Goal: Task Accomplishment & Management: Use online tool/utility

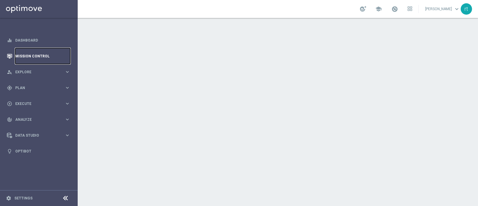
click at [31, 55] on link "Mission Control" at bounding box center [42, 56] width 55 height 16
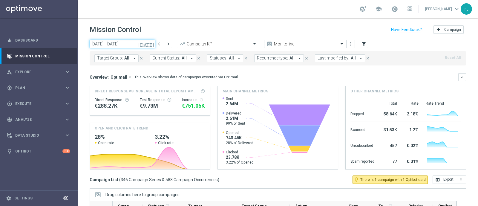
click at [118, 47] on input "01 Sep 2025 - 07 Sep 2025" at bounding box center [123, 44] width 66 height 8
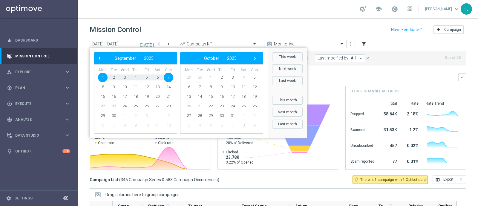
click at [101, 76] on span "1" at bounding box center [103, 78] width 10 height 10
type input "01 Sep 2025 - 01 Sep 2025"
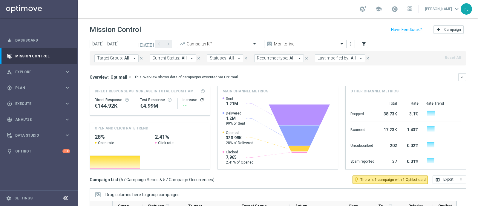
click at [263, 24] on div "Mission Control add Campaign" at bounding box center [278, 30] width 377 height 12
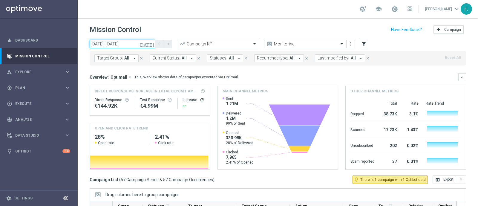
click at [120, 47] on input "01 Sep 2025 - 01 Sep 2025" at bounding box center [123, 44] width 66 height 8
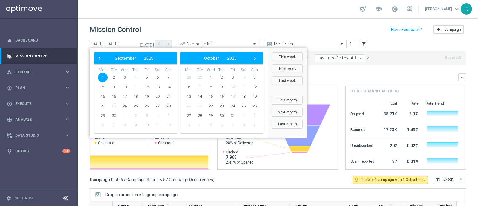
click at [189, 25] on div "Mission Control add Campaign" at bounding box center [278, 30] width 377 height 12
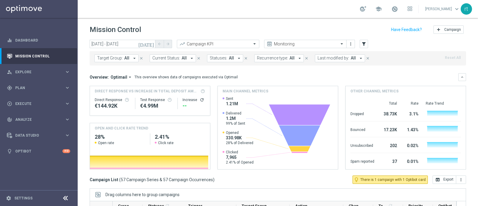
click at [318, 58] on span "Last modified by:" at bounding box center [334, 58] width 32 height 5
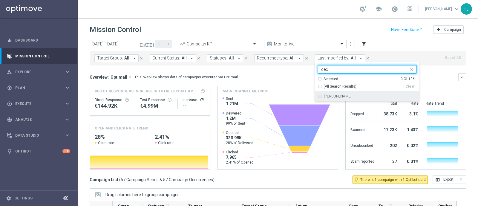
click at [324, 95] on label "Cecilia Mascelli" at bounding box center [338, 96] width 28 height 4
type input "cec"
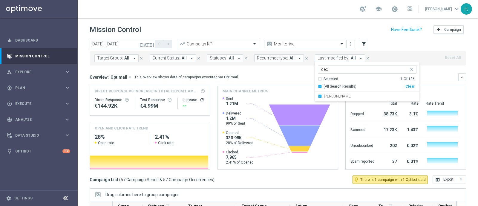
click at [290, 23] on header "Mission Control add Campaign" at bounding box center [278, 29] width 401 height 22
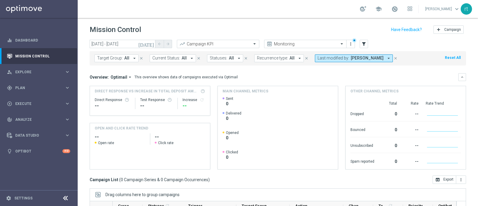
click at [338, 60] on span "Last modified by:" at bounding box center [334, 58] width 32 height 5
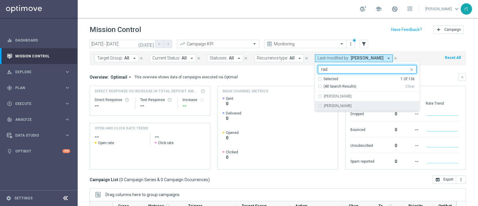
click at [329, 104] on label "radina yordanova" at bounding box center [338, 106] width 28 height 4
type input "rad"
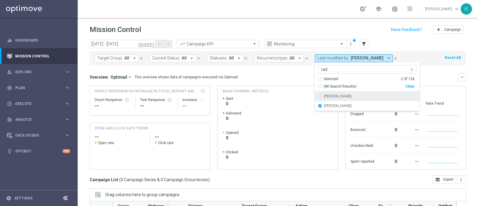
click at [306, 14] on div "school roberto tucci keyboard_arrow_down rt" at bounding box center [278, 9] width 401 height 18
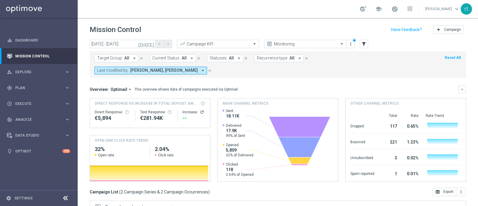
click at [129, 68] on span "Last modified by:" at bounding box center [113, 70] width 32 height 5
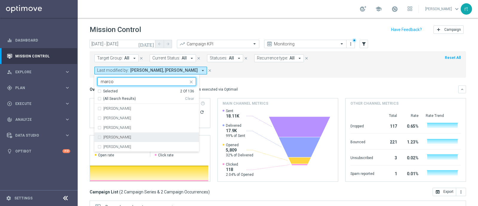
click at [196, 132] on div "marco Maccarrone" at bounding box center [146, 137] width 99 height 10
type input "marco"
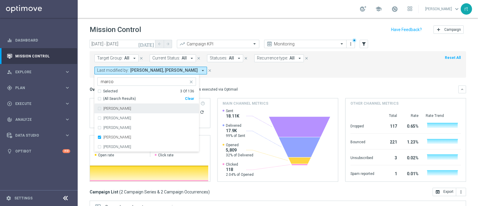
click at [307, 31] on div "Mission Control add Campaign" at bounding box center [278, 30] width 377 height 12
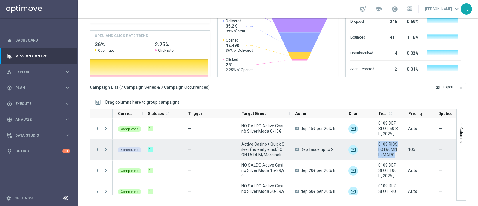
drag, startPoint x: 378, startPoint y: 143, endPoint x: 395, endPoint y: 154, distance: 20.3
click at [395, 154] on span "0109 RICSLOT60MNL (MARG NEG MIN 40) 2025_09_01" at bounding box center [389, 149] width 20 height 16
click at [382, 146] on span "0109 RICSLOT60MNL (MARG NEG MIN 40) 2025_09_01" at bounding box center [389, 149] width 20 height 16
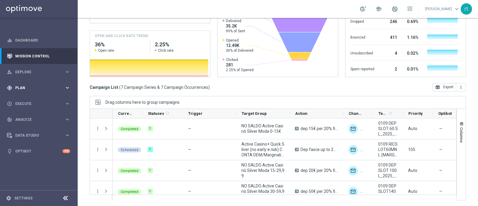
click at [24, 90] on div "gps_fixed Plan" at bounding box center [36, 87] width 58 height 5
click at [25, 119] on span "Templates" at bounding box center [37, 118] width 43 height 4
click at [25, 129] on link "Optimail" at bounding box center [41, 127] width 44 height 5
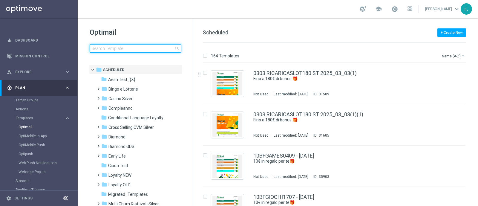
click at [148, 49] on input at bounding box center [136, 48] width 92 height 8
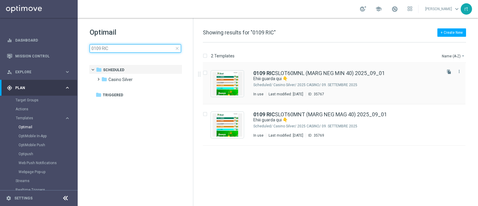
type input "0109 RIC"
click at [314, 85] on div "Casino Silver/ 2025 CASINO/ 09. SETTEMBRE 2025" at bounding box center [357, 85] width 167 height 5
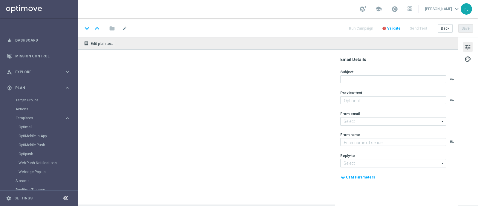
type textarea "​​Fino a 20.000 Sisal point"
type input "newsletter@comunicazioni.sisal.it"
type textarea "Sisal"
type input "info@sisal.it"
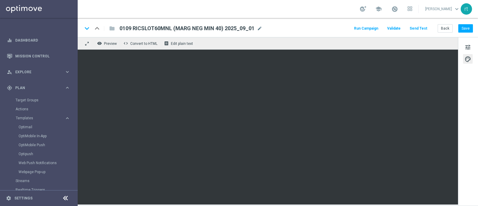
click at [318, 36] on div "keyboard_arrow_down keyboard_arrow_up folder 0109 RICSLOT60MNL (MARG NEG MIN 40…" at bounding box center [278, 27] width 401 height 19
click at [468, 46] on span "tune" at bounding box center [468, 47] width 7 height 8
